Goal: Task Accomplishment & Management: Use online tool/utility

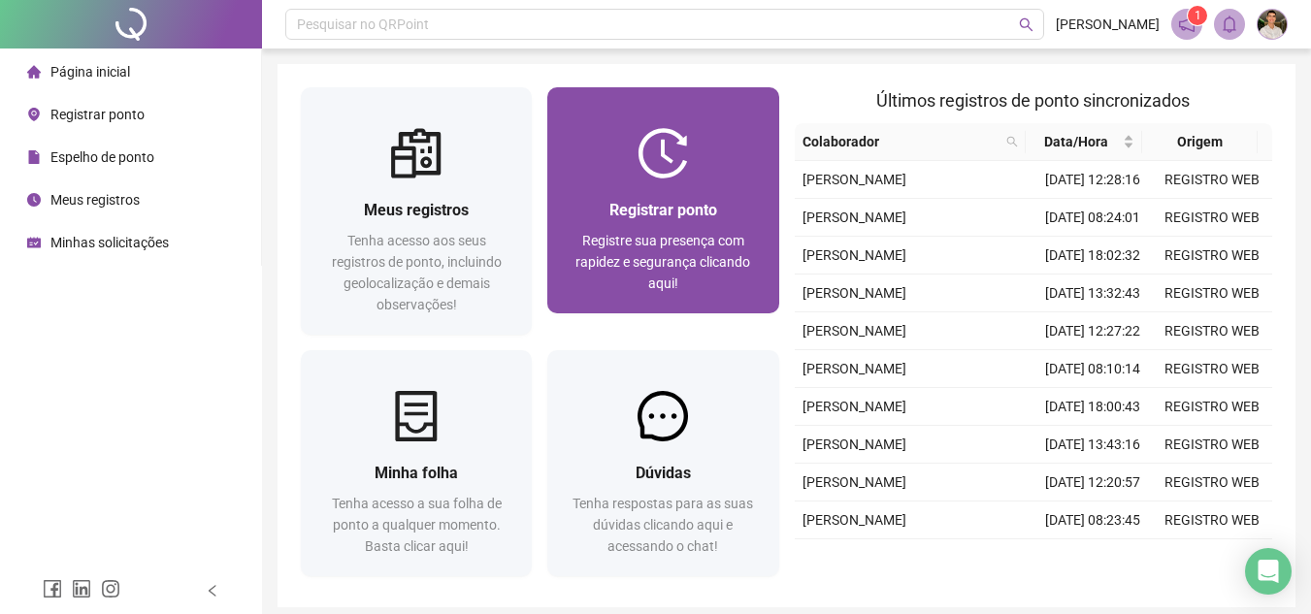
click at [753, 202] on div "Registrar ponto" at bounding box center [662, 210] width 184 height 24
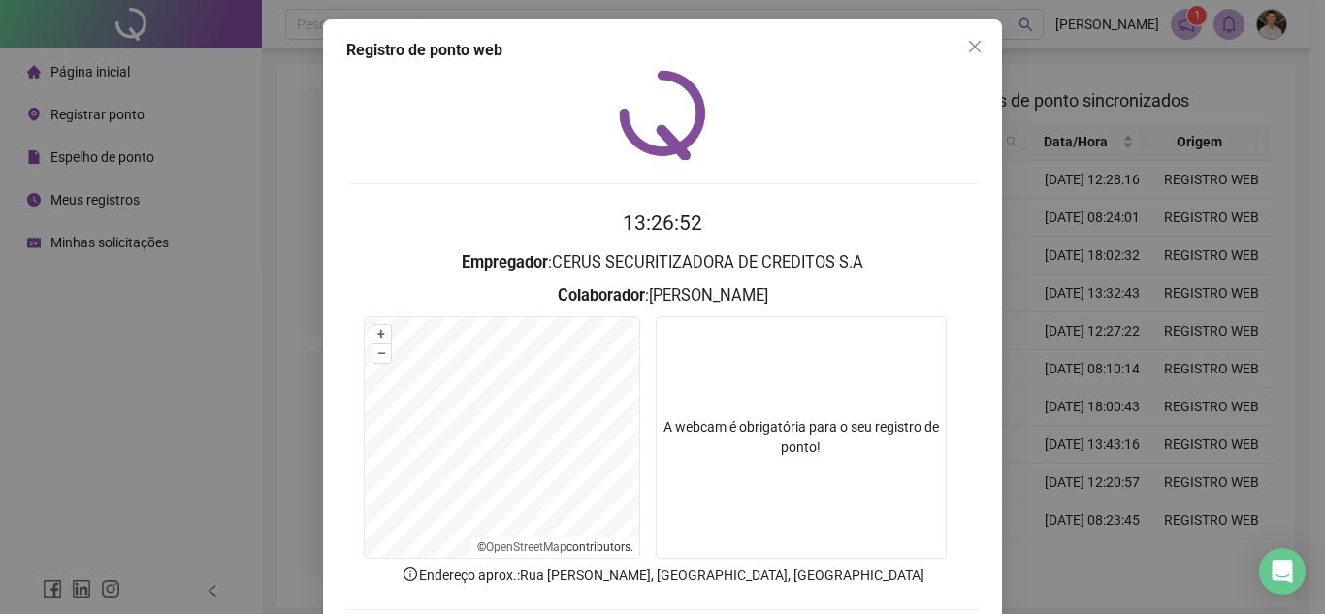
scroll to position [101, 0]
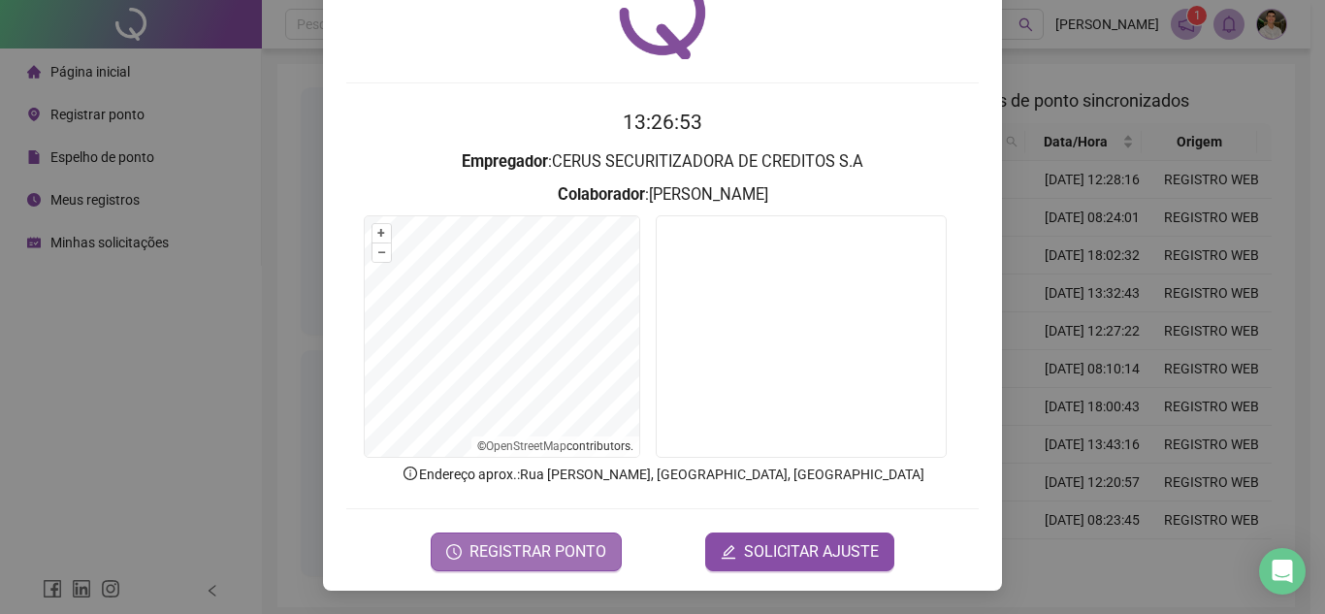
click at [573, 542] on span "REGISTRAR PONTO" at bounding box center [538, 551] width 137 height 23
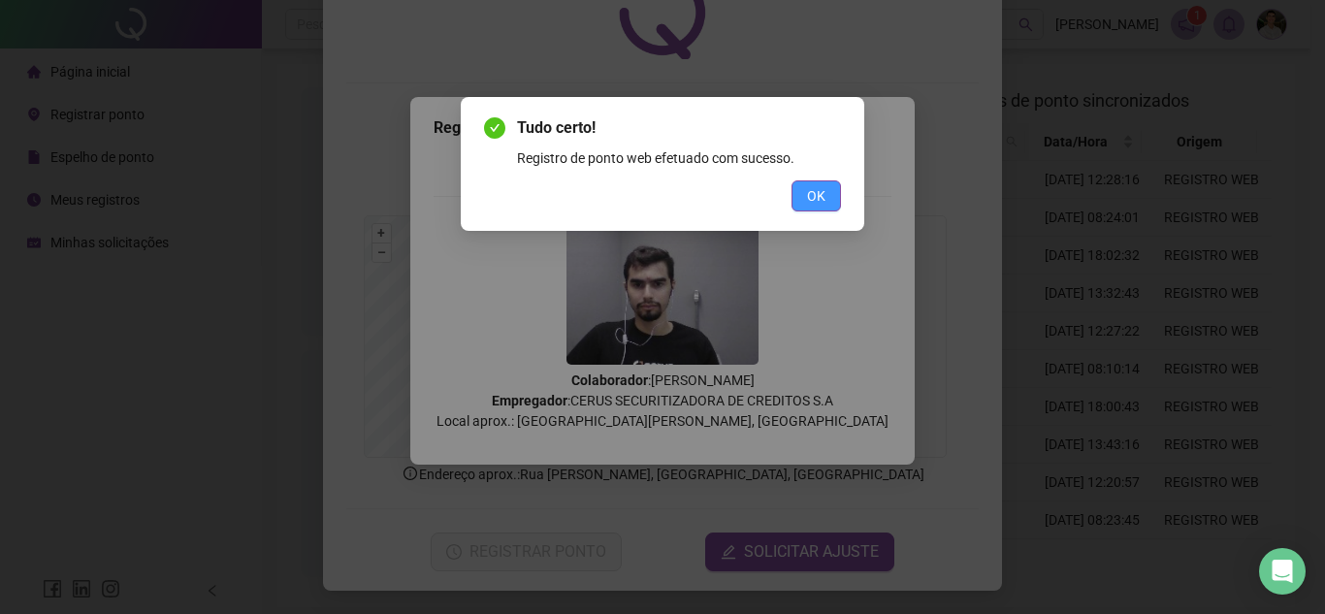
click at [806, 207] on button "OK" at bounding box center [816, 195] width 49 height 31
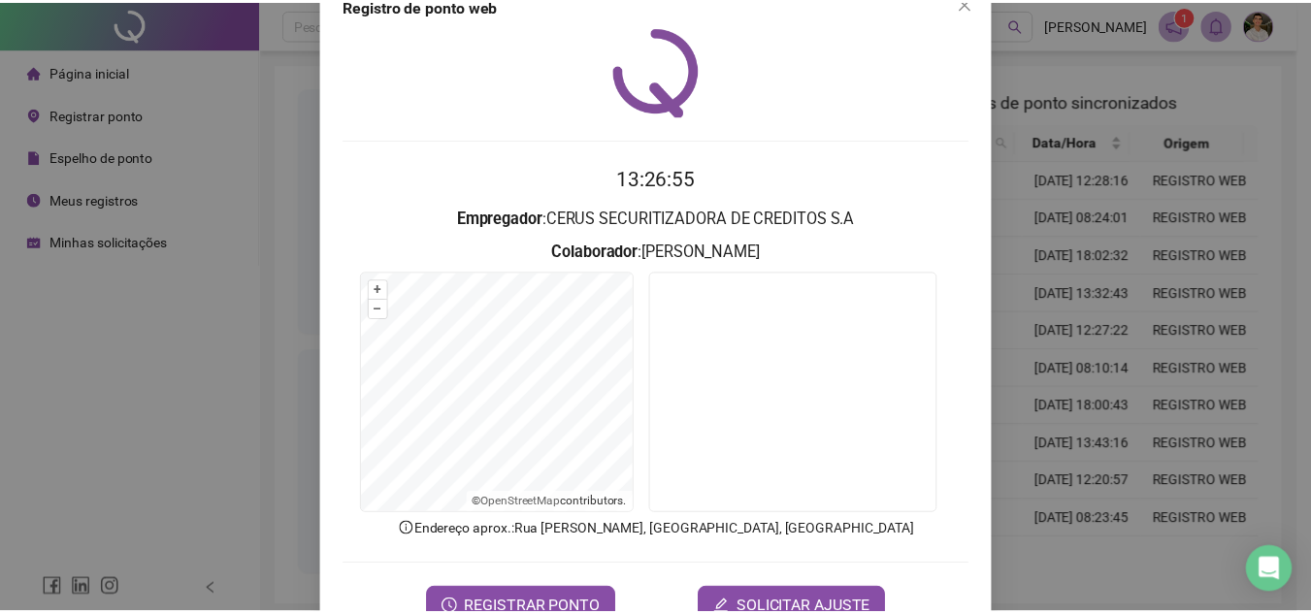
scroll to position [0, 0]
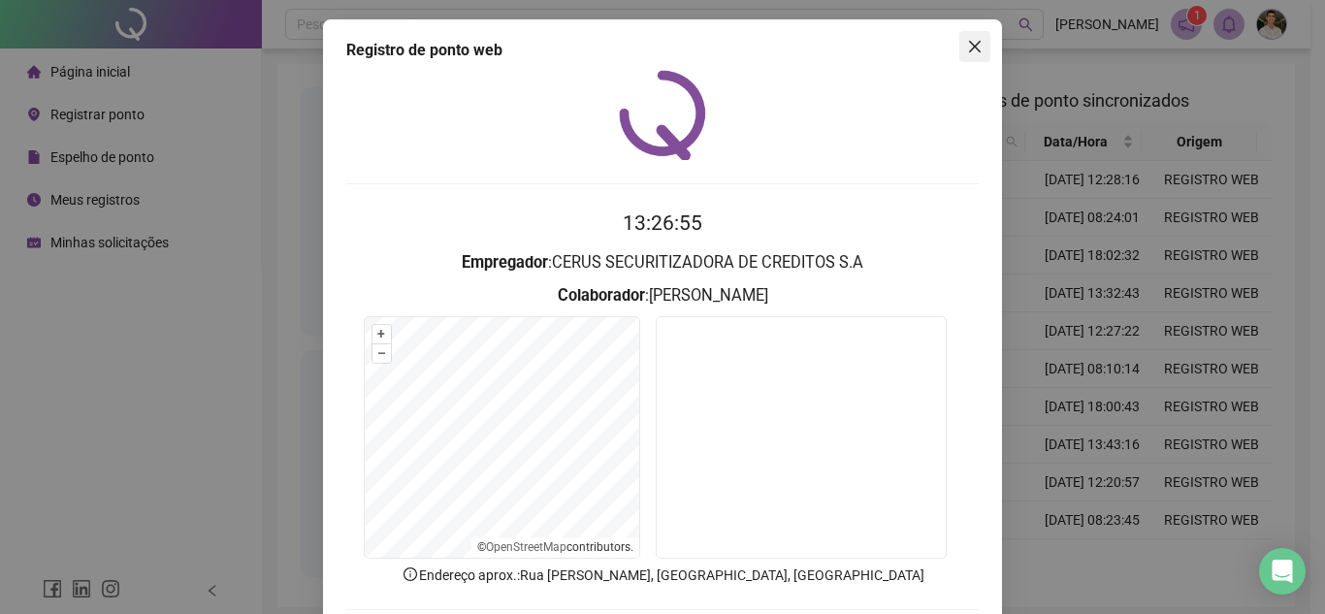
click at [968, 49] on icon "close" at bounding box center [975, 47] width 16 height 16
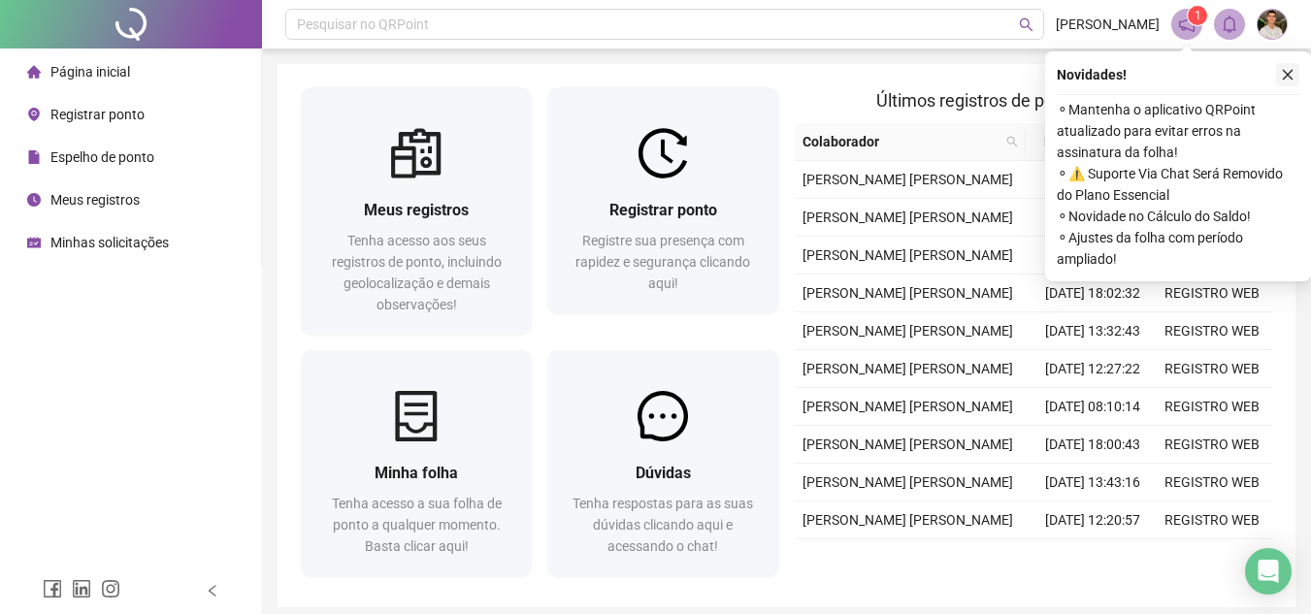
click at [1289, 72] on icon "close" at bounding box center [1288, 75] width 14 height 14
